Goal: Task Accomplishment & Management: Manage account settings

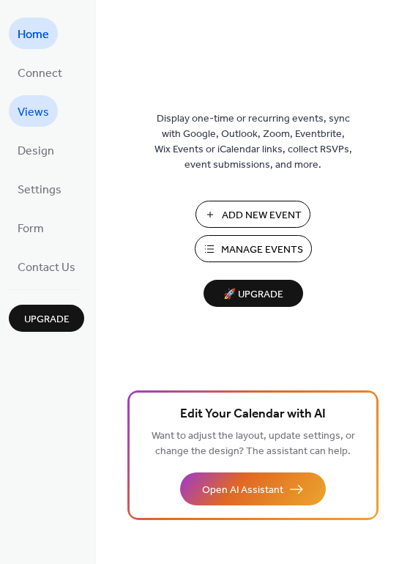
click at [23, 114] on span "Views" at bounding box center [34, 112] width 32 height 23
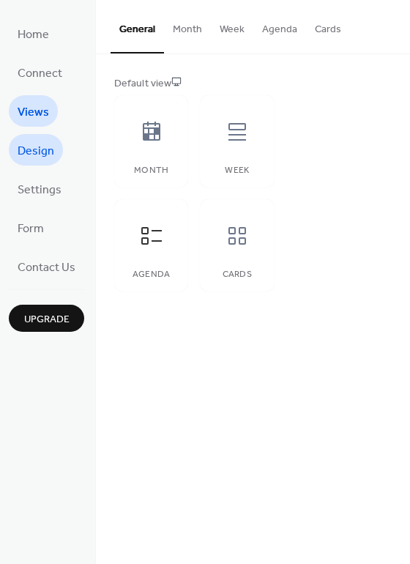
click at [29, 151] on span "Design" at bounding box center [36, 151] width 37 height 23
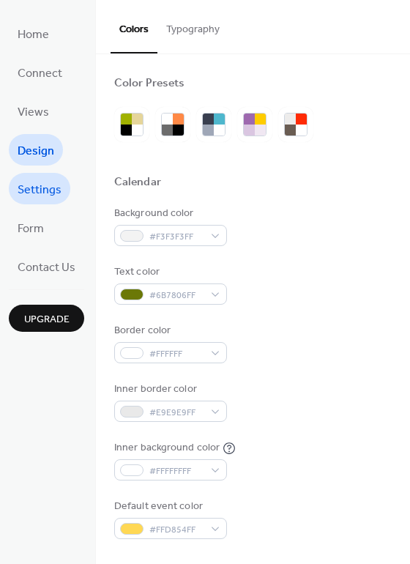
click at [27, 190] on span "Settings" at bounding box center [40, 190] width 44 height 23
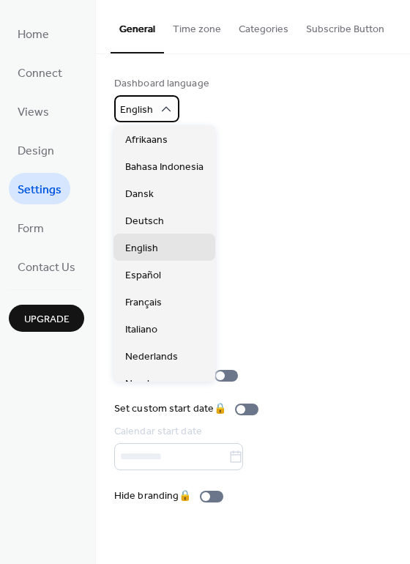
click at [152, 116] on div "English" at bounding box center [146, 108] width 65 height 27
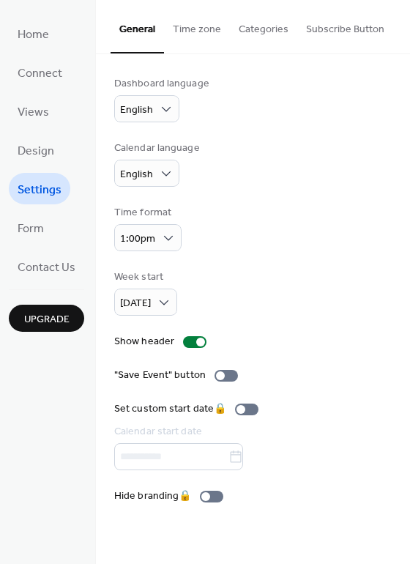
click at [343, 144] on div "Calendar language English" at bounding box center [253, 164] width 278 height 46
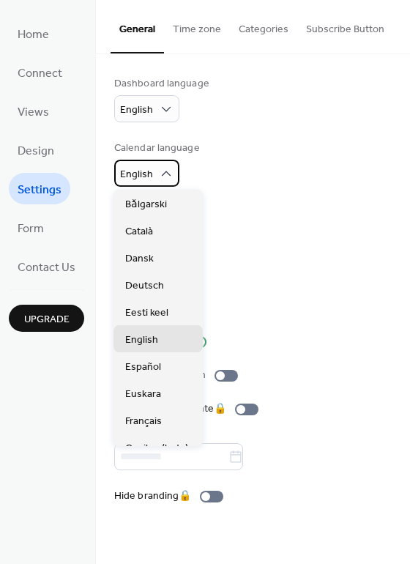
click at [141, 174] on span "English" at bounding box center [136, 175] width 33 height 20
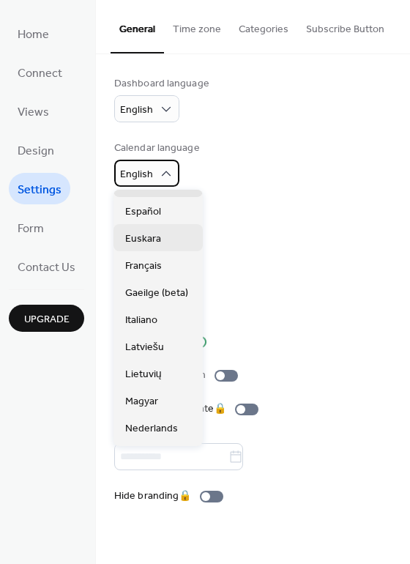
scroll to position [331, 0]
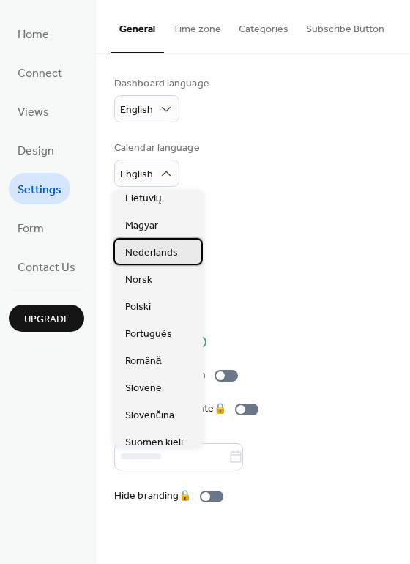
click at [147, 255] on span "Nederlands" at bounding box center [151, 252] width 53 height 15
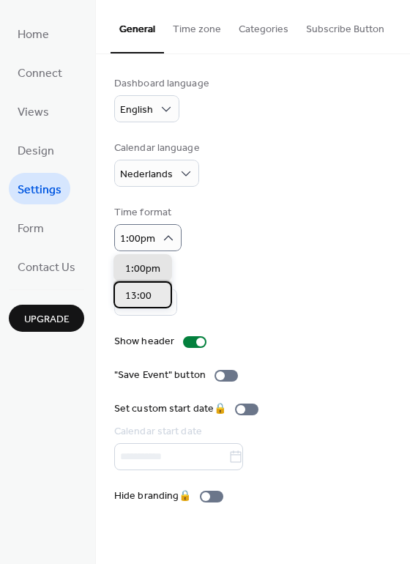
click at [149, 290] on span "13:00" at bounding box center [138, 296] width 26 height 15
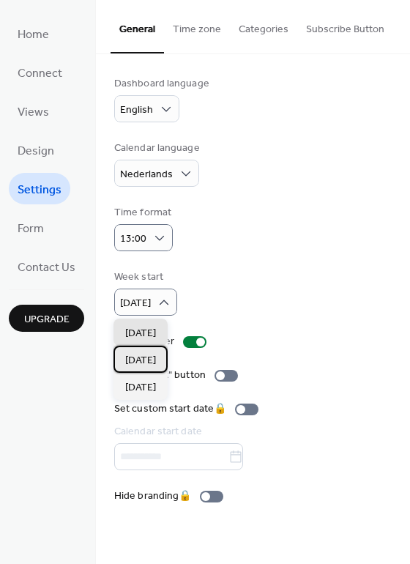
click at [150, 365] on span "[DATE]" at bounding box center [140, 360] width 31 height 15
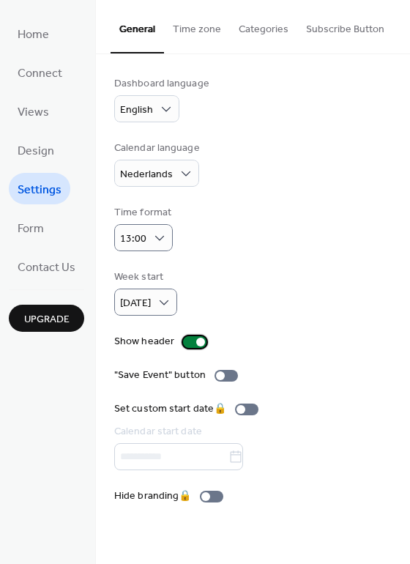
click at [196, 344] on div at bounding box center [200, 342] width 9 height 9
click at [196, 344] on div at bounding box center [194, 342] width 23 height 12
click at [196, 340] on div at bounding box center [200, 342] width 9 height 9
click at [191, 344] on div at bounding box center [194, 342] width 23 height 12
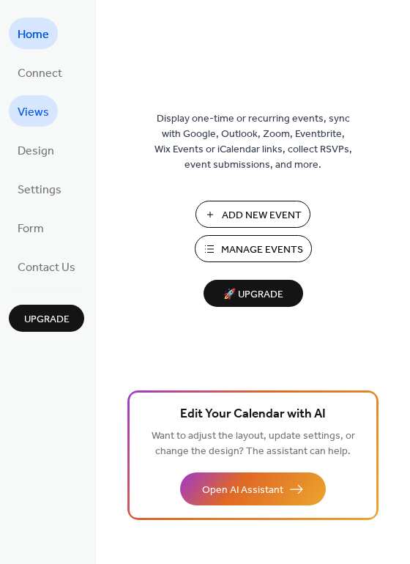
click at [40, 112] on span "Views" at bounding box center [34, 112] width 32 height 23
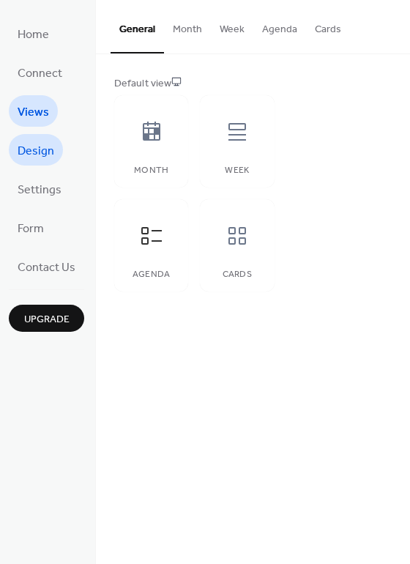
click at [39, 159] on span "Design" at bounding box center [36, 151] width 37 height 23
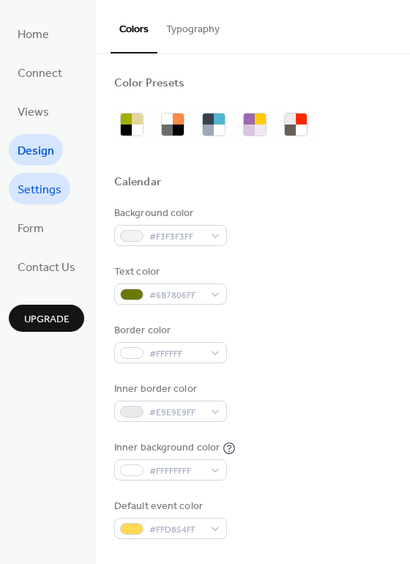
click at [42, 189] on span "Settings" at bounding box center [40, 190] width 44 height 23
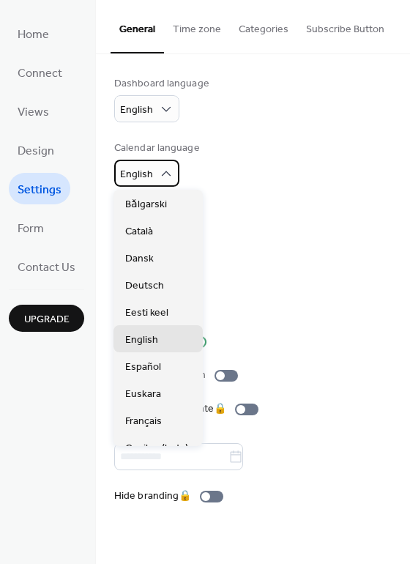
click at [152, 174] on div "English" at bounding box center [146, 173] width 65 height 27
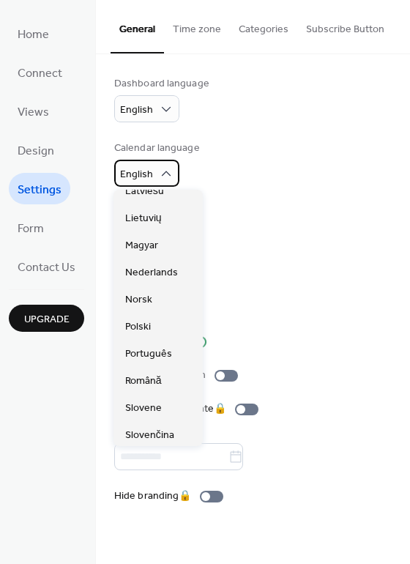
scroll to position [311, 0]
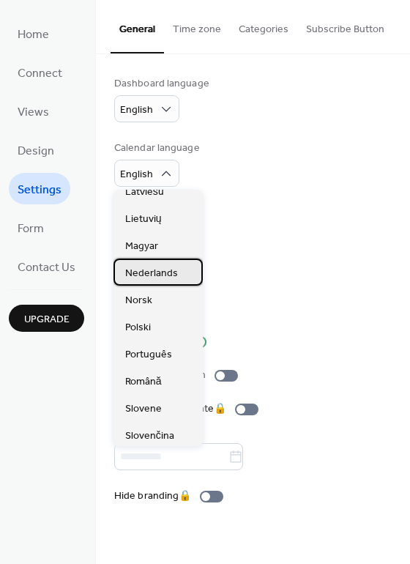
click at [145, 274] on span "Nederlands" at bounding box center [151, 273] width 53 height 15
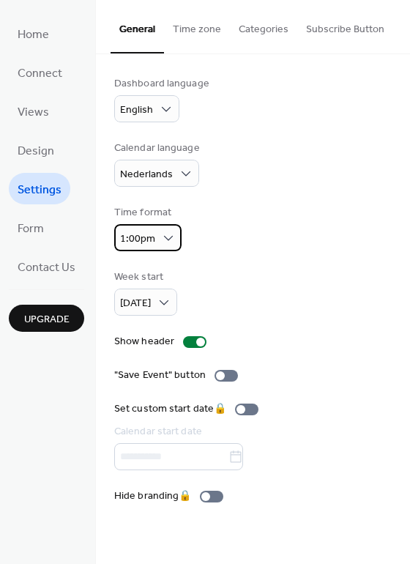
click at [145, 238] on span "1:00pm" at bounding box center [137, 239] width 35 height 20
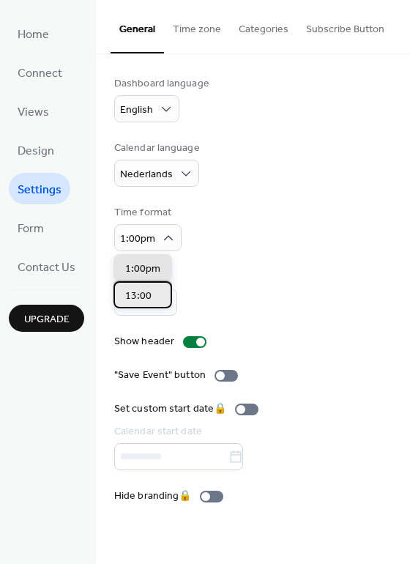
click at [142, 292] on span "13:00" at bounding box center [138, 296] width 26 height 15
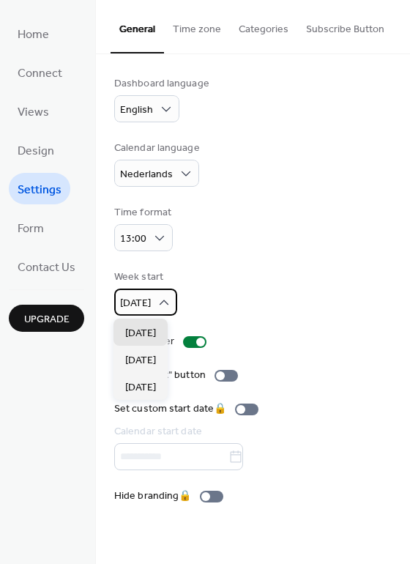
click at [155, 306] on div "Sunday" at bounding box center [145, 302] width 63 height 27
click at [151, 359] on span "[DATE]" at bounding box center [140, 360] width 31 height 15
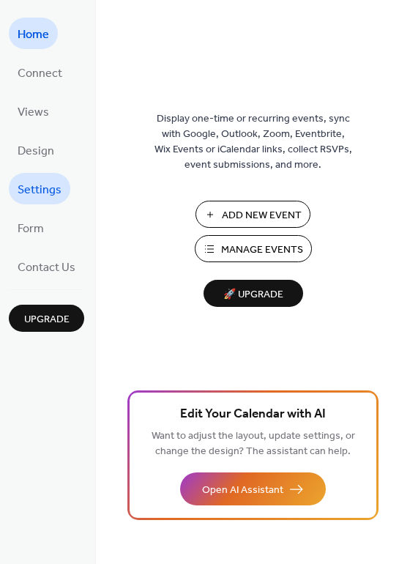
click at [35, 196] on span "Settings" at bounding box center [40, 190] width 44 height 23
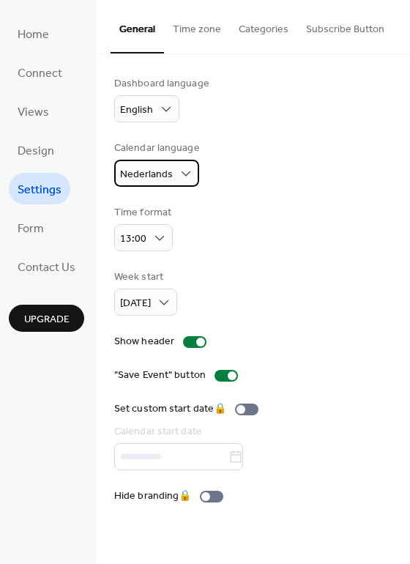
click at [146, 171] on span "Nederlands" at bounding box center [146, 175] width 53 height 20
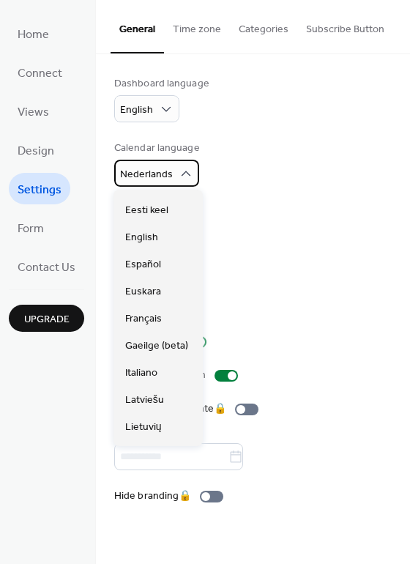
scroll to position [95, 0]
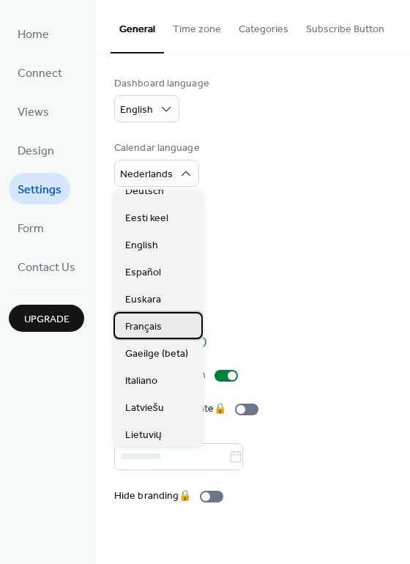
click at [144, 329] on span "Français" at bounding box center [143, 326] width 37 height 15
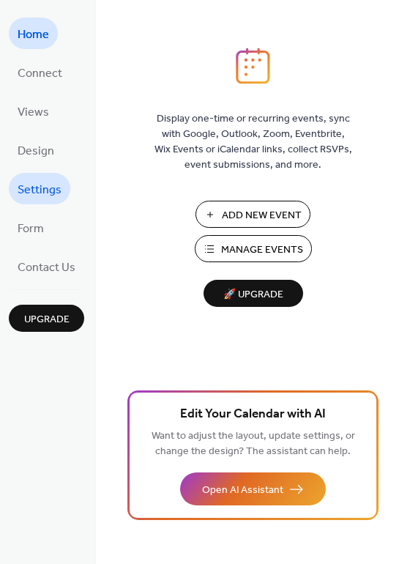
click at [49, 188] on span "Settings" at bounding box center [40, 190] width 44 height 23
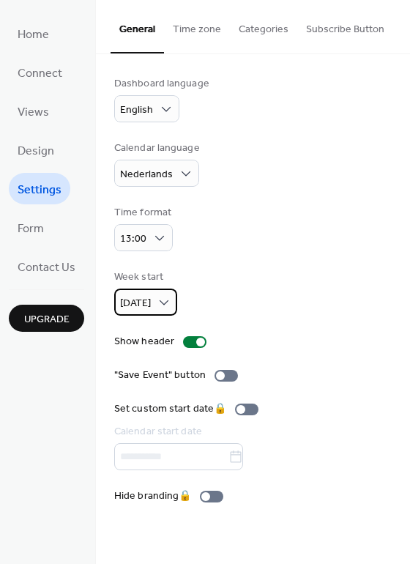
click at [134, 304] on span "[DATE]" at bounding box center [135, 304] width 31 height 20
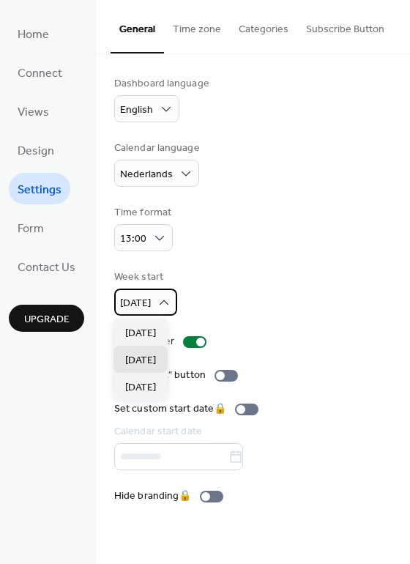
click at [134, 304] on span "[DATE]" at bounding box center [135, 304] width 31 height 20
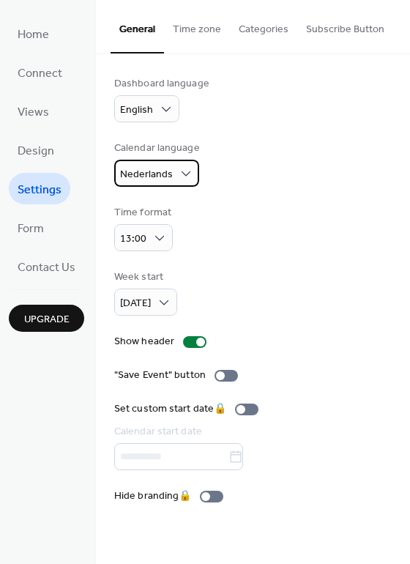
click at [174, 174] on div "Nederlands" at bounding box center [156, 173] width 85 height 27
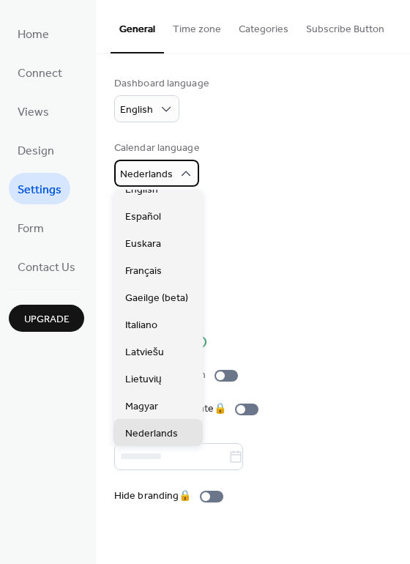
scroll to position [144, 0]
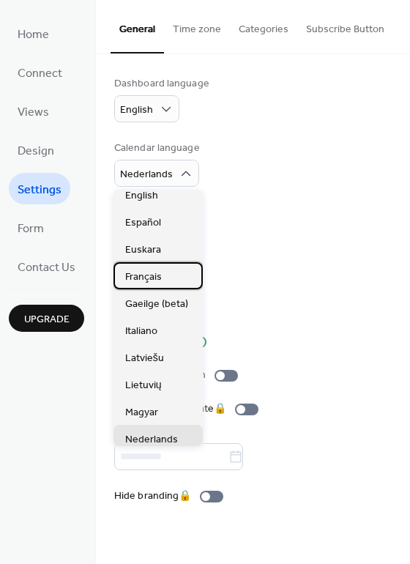
click at [155, 276] on span "Français" at bounding box center [143, 277] width 37 height 15
